Goal: Information Seeking & Learning: Learn about a topic

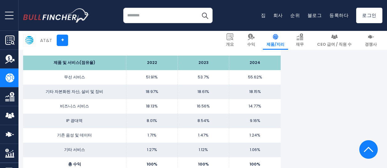
scroll to position [401, 0]
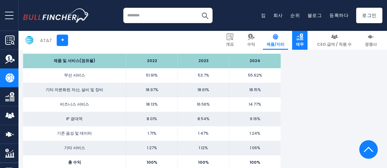
click at [303, 40] on img at bounding box center [299, 36] width 7 height 7
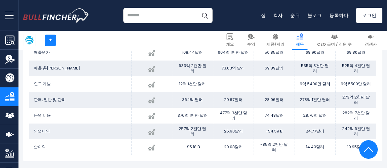
scroll to position [339, 0]
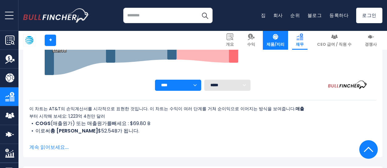
scroll to position [216, 0]
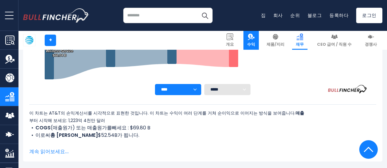
click at [259, 36] on link "수익" at bounding box center [250, 40] width 15 height 19
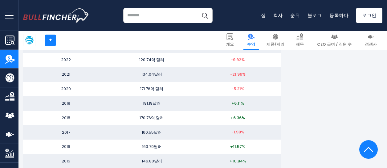
scroll to position [537, 0]
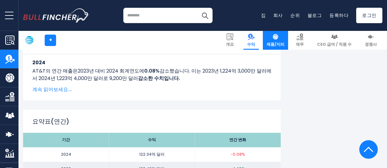
click at [284, 43] on font "제품/지리" at bounding box center [275, 44] width 18 height 6
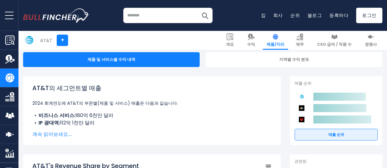
click at [50, 134] on font "계속 읽어보세요..." at bounding box center [51, 133] width 39 height 7
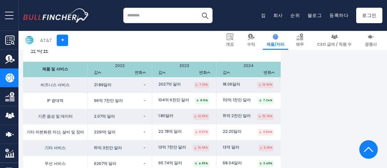
scroll to position [1078, 0]
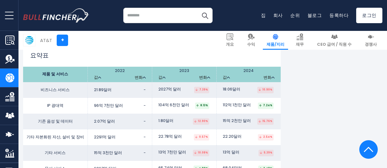
drag, startPoint x: 303, startPoint y: 88, endPoint x: 326, endPoint y: 89, distance: 23.1
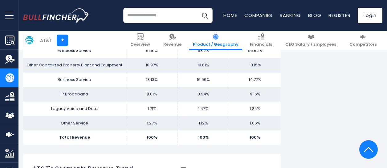
scroll to position [459, 0]
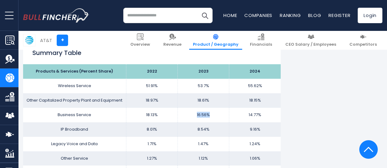
drag, startPoint x: 194, startPoint y: 112, endPoint x: 210, endPoint y: 113, distance: 16.4
click at [210, 113] on td "16.56%" at bounding box center [203, 115] width 51 height 14
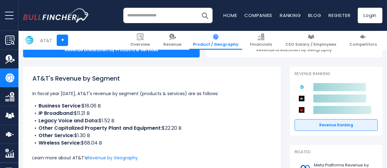
scroll to position [62, 0]
